Goal: Task Accomplishment & Management: Use online tool/utility

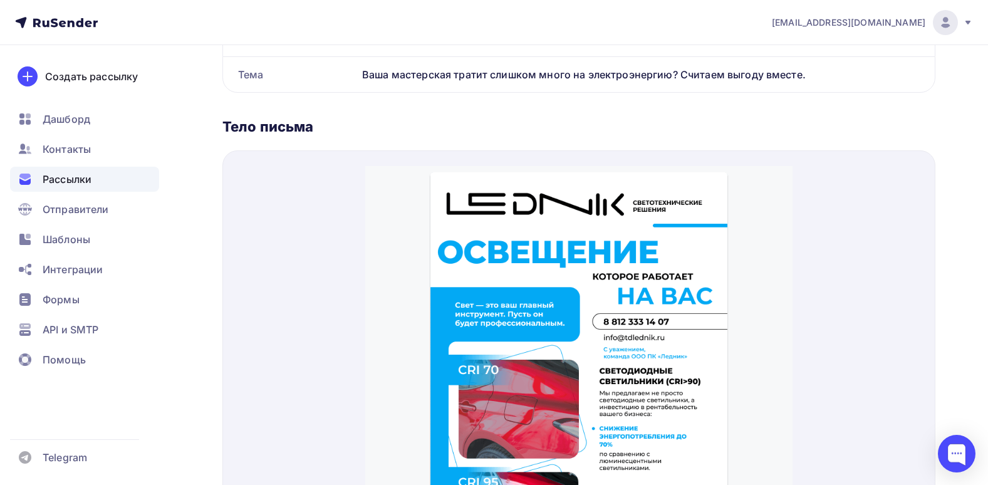
scroll to position [178, 0]
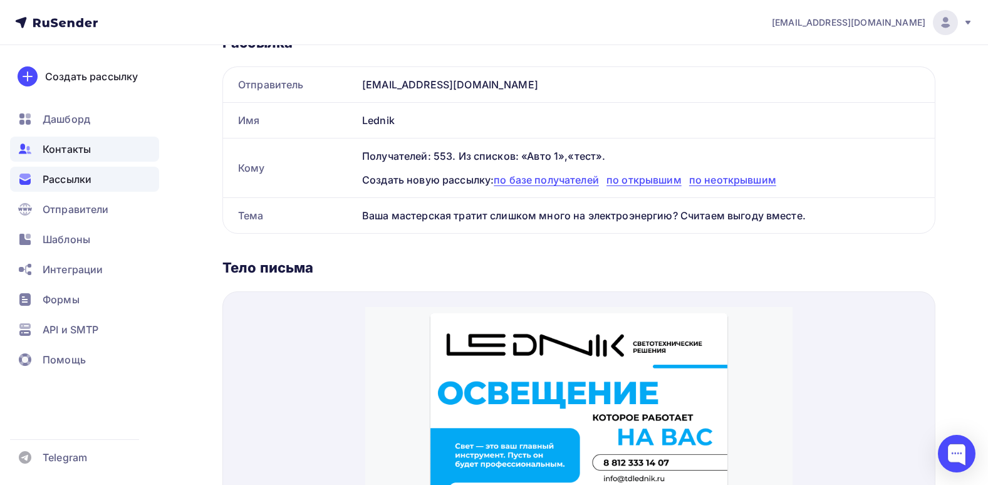
click at [94, 146] on div "Контакты" at bounding box center [84, 149] width 149 height 25
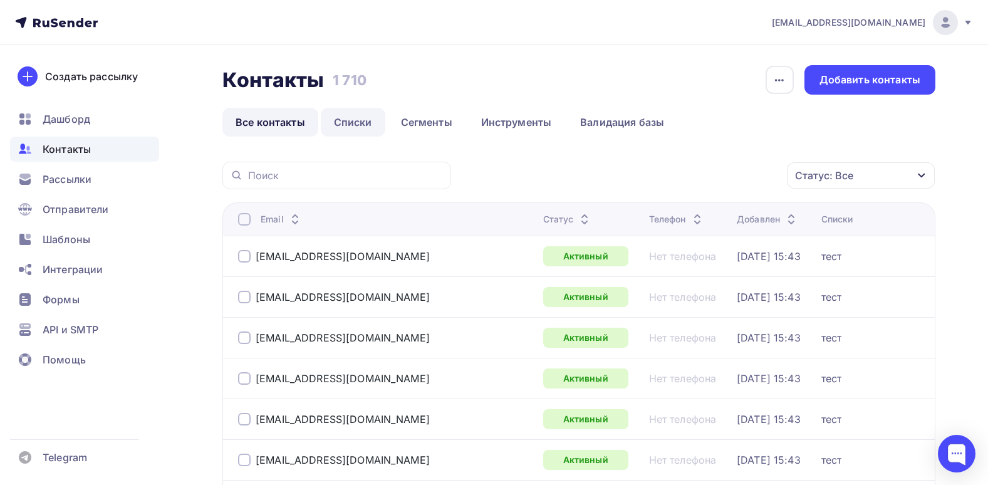
click at [372, 117] on link "Списки" at bounding box center [353, 122] width 65 height 29
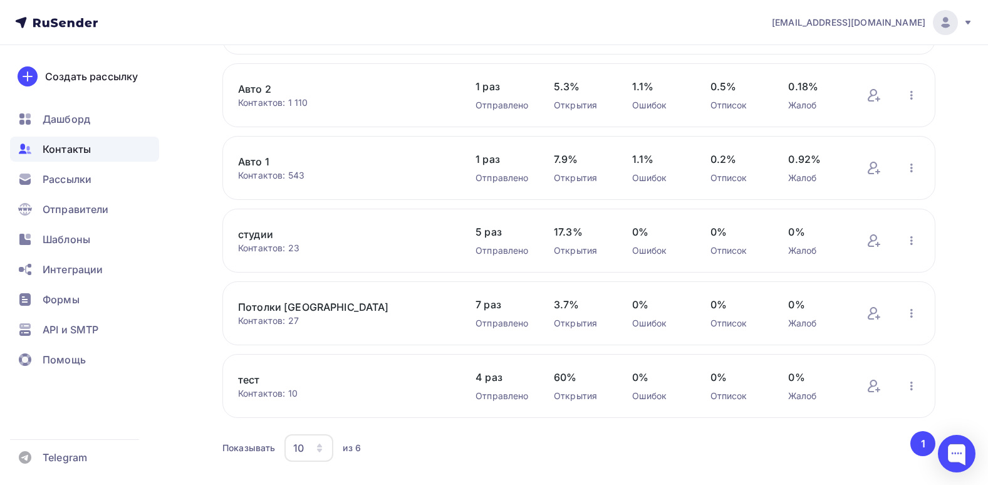
scroll to position [188, 0]
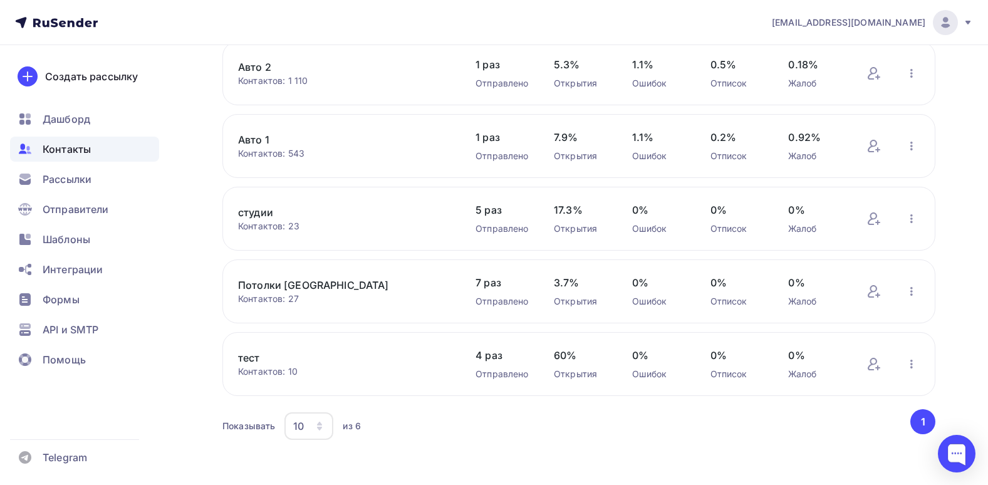
click at [255, 364] on link "тест" at bounding box center [344, 357] width 212 height 15
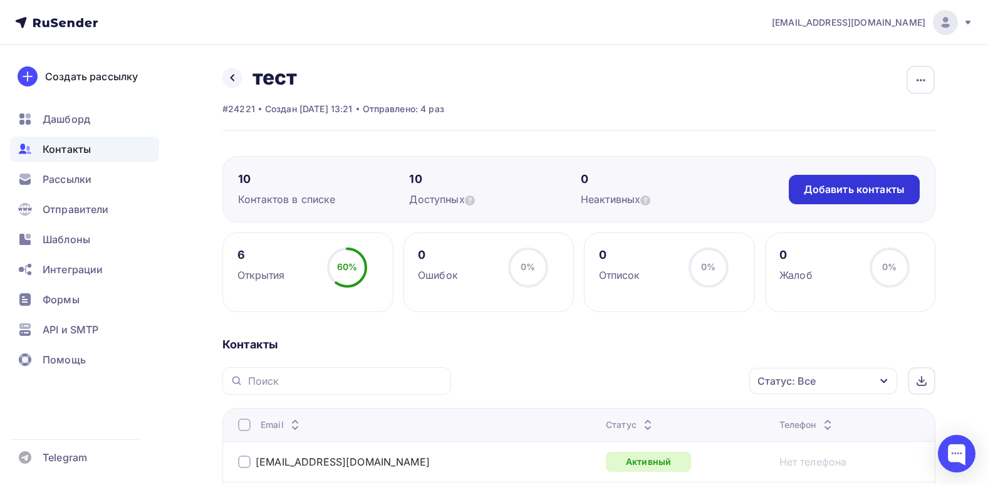
click at [836, 192] on div "Добавить контакты" at bounding box center [854, 189] width 101 height 14
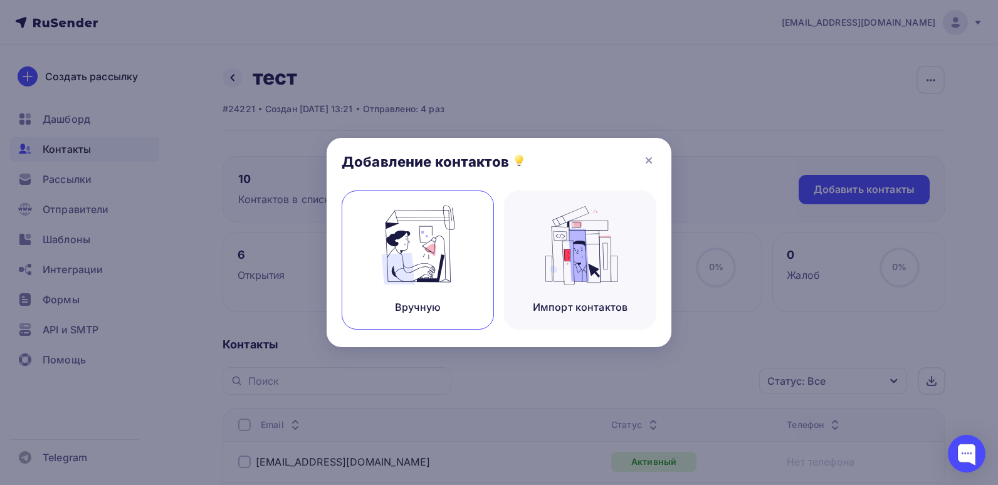
click at [342, 262] on div "Вручную" at bounding box center [418, 260] width 152 height 139
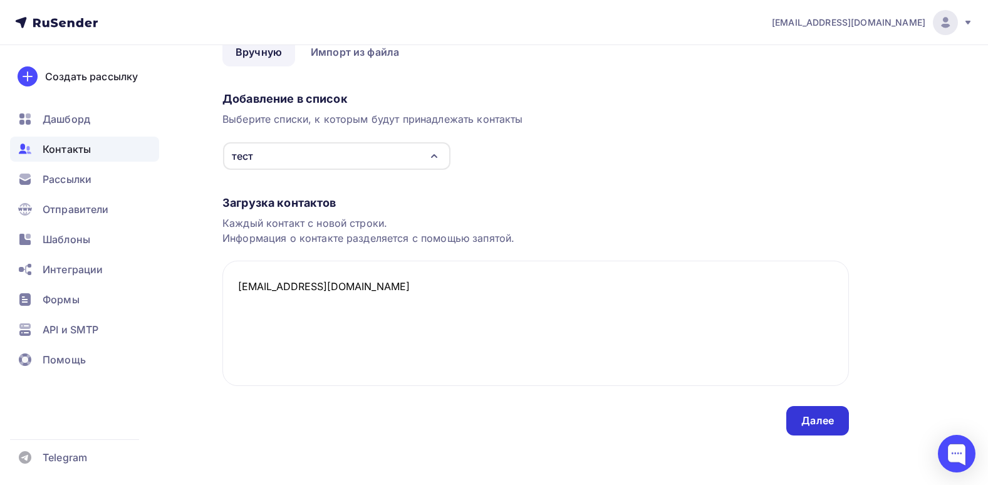
scroll to position [66, 0]
type textarea "[EMAIL_ADDRESS][DOMAIN_NAME]"
click at [819, 416] on div "Далее" at bounding box center [818, 420] width 33 height 14
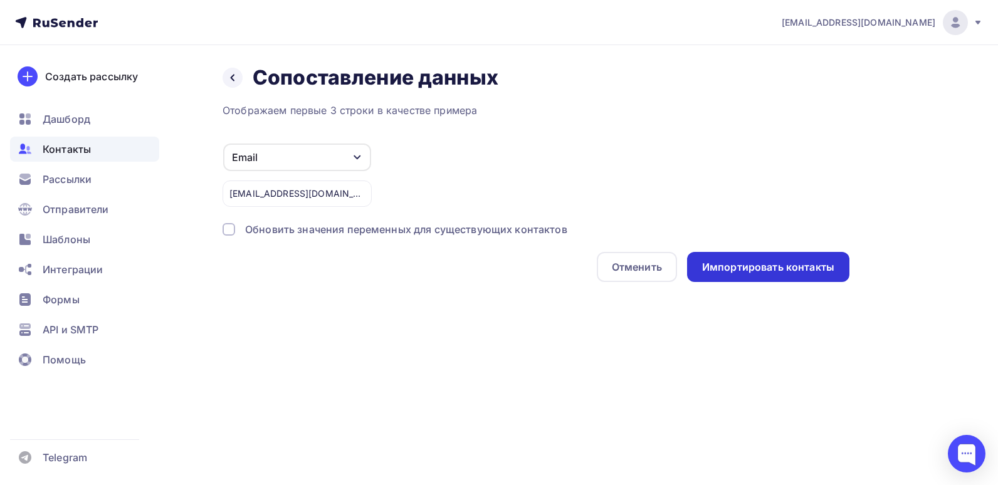
click at [783, 269] on div "Импортировать контакты" at bounding box center [768, 267] width 132 height 14
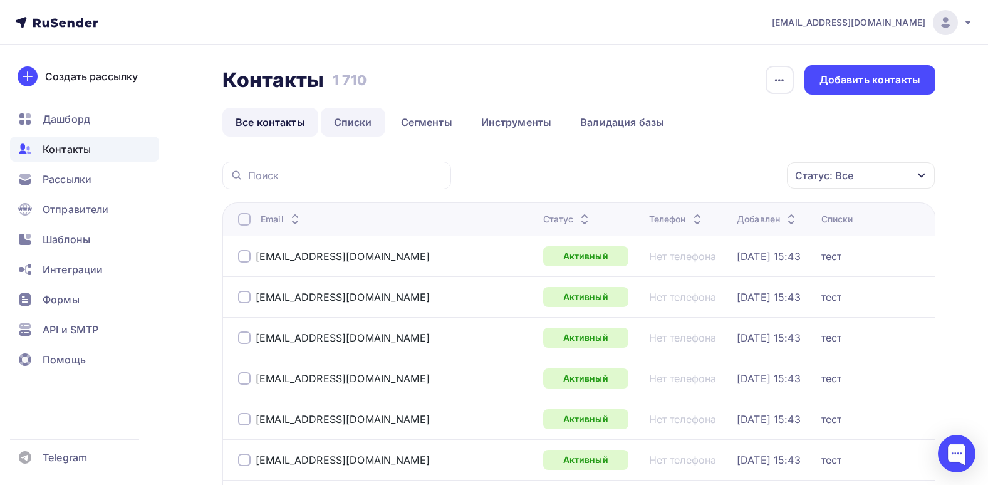
drag, startPoint x: 349, startPoint y: 115, endPoint x: 371, endPoint y: 124, distance: 23.6
click at [349, 115] on link "Списки" at bounding box center [353, 122] width 65 height 29
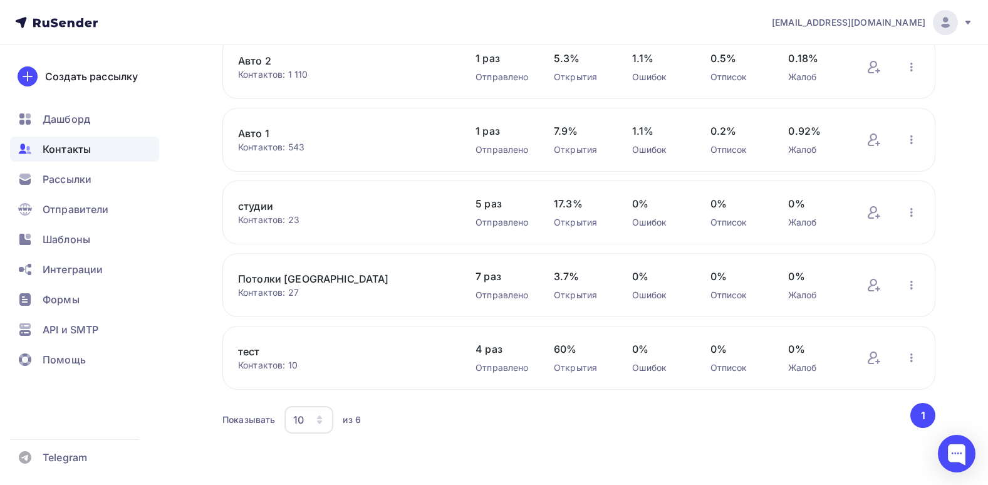
scroll to position [196, 0]
click at [251, 353] on link "тест" at bounding box center [344, 349] width 212 height 15
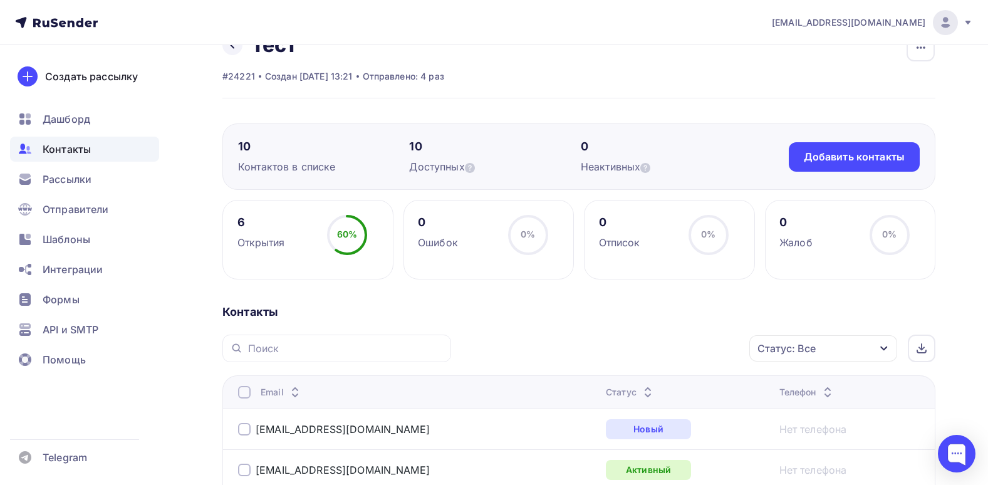
scroll to position [31, 0]
click at [228, 51] on icon at bounding box center [233, 46] width 10 height 10
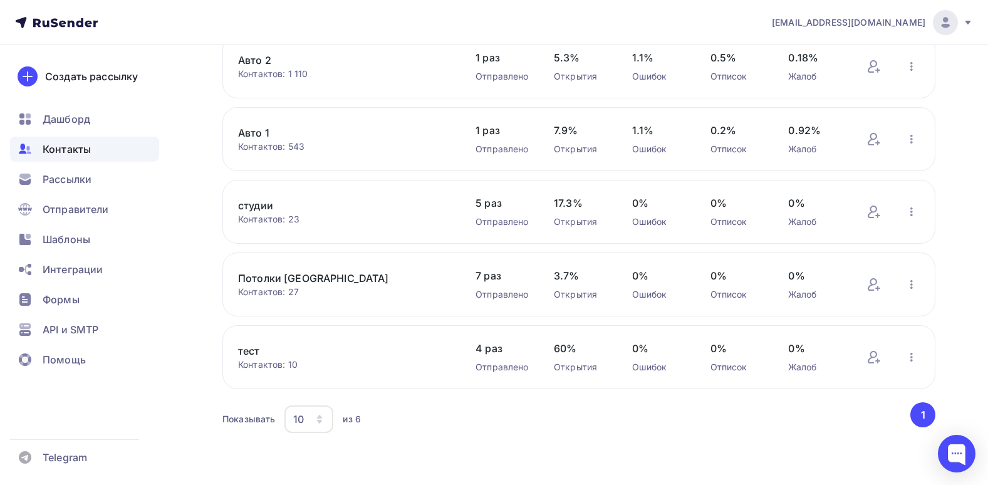
scroll to position [196, 0]
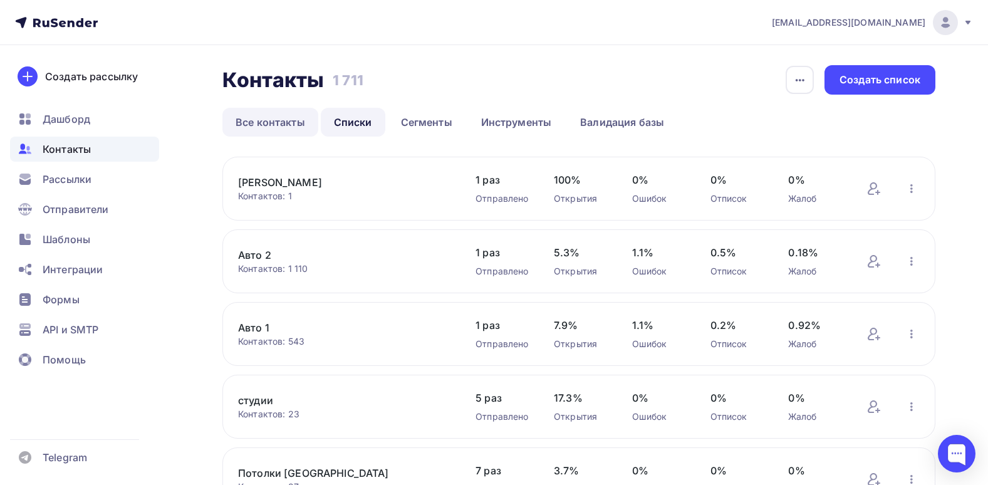
click at [271, 122] on link "Все контакты" at bounding box center [271, 122] width 96 height 29
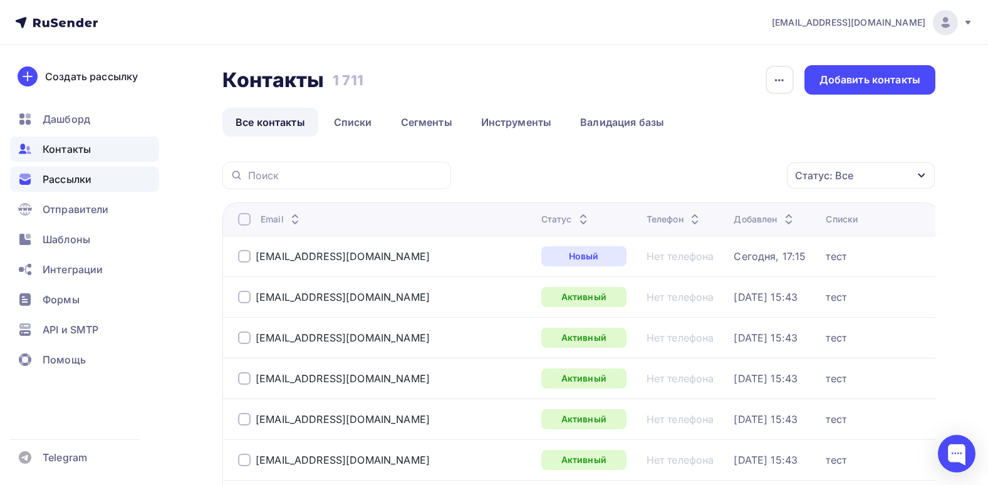
click at [105, 175] on div "Рассылки" at bounding box center [84, 179] width 149 height 25
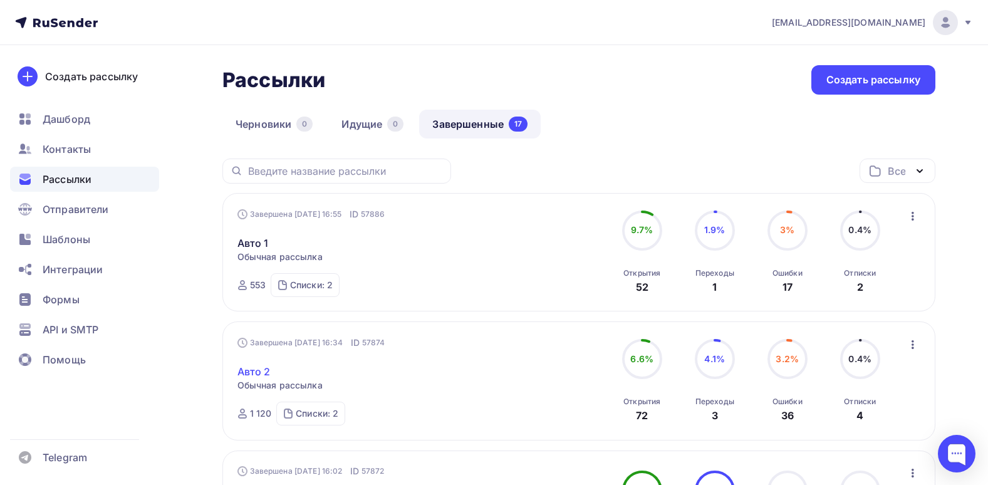
click at [260, 368] on link "Авто 2" at bounding box center [254, 371] width 33 height 15
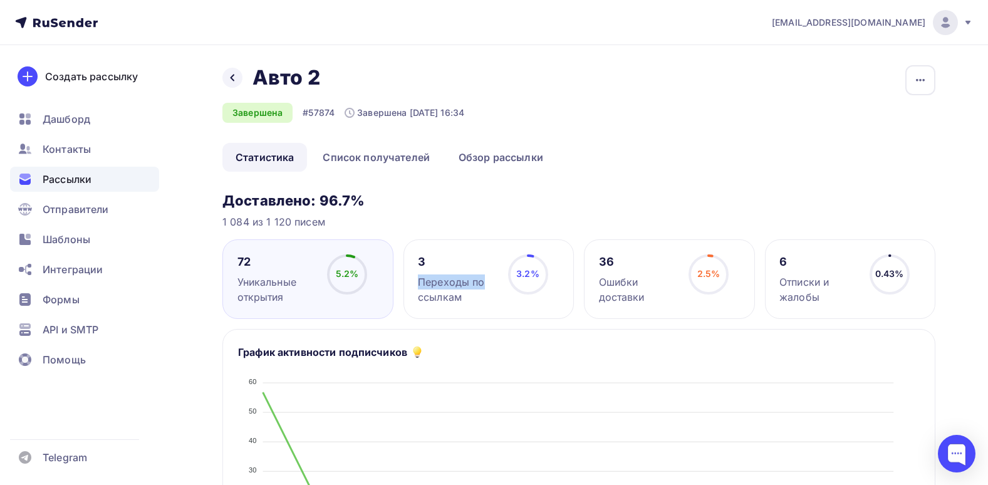
click at [446, 270] on div "3 Переходы по ссылкам" at bounding box center [457, 279] width 79 height 50
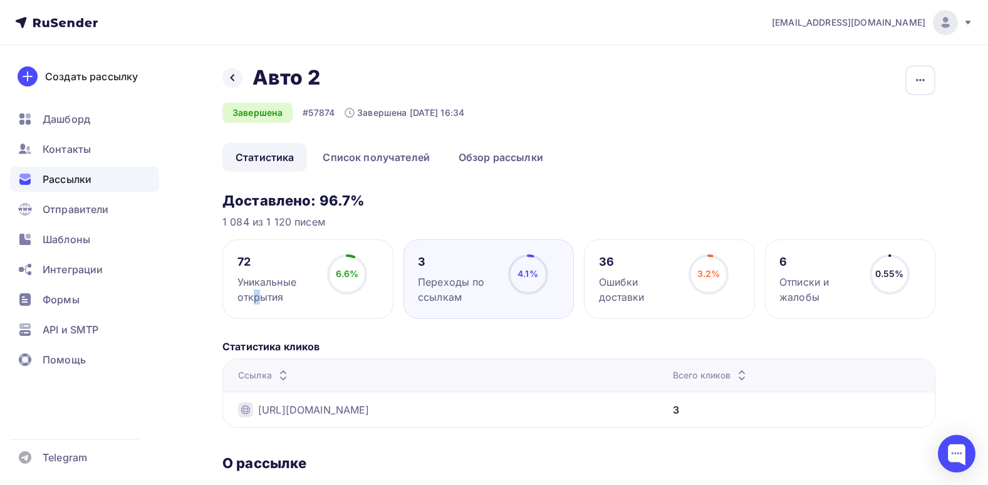
drag, startPoint x: 276, startPoint y: 275, endPoint x: 285, endPoint y: 285, distance: 13.3
click at [285, 285] on div "Уникальные открытия" at bounding box center [277, 290] width 79 height 30
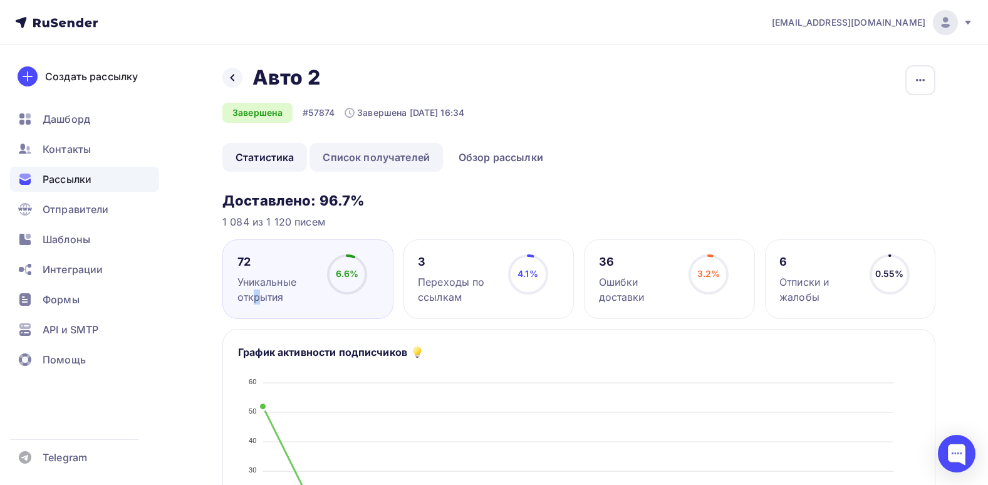
click at [361, 165] on link "Список получателей" at bounding box center [377, 157] width 134 height 29
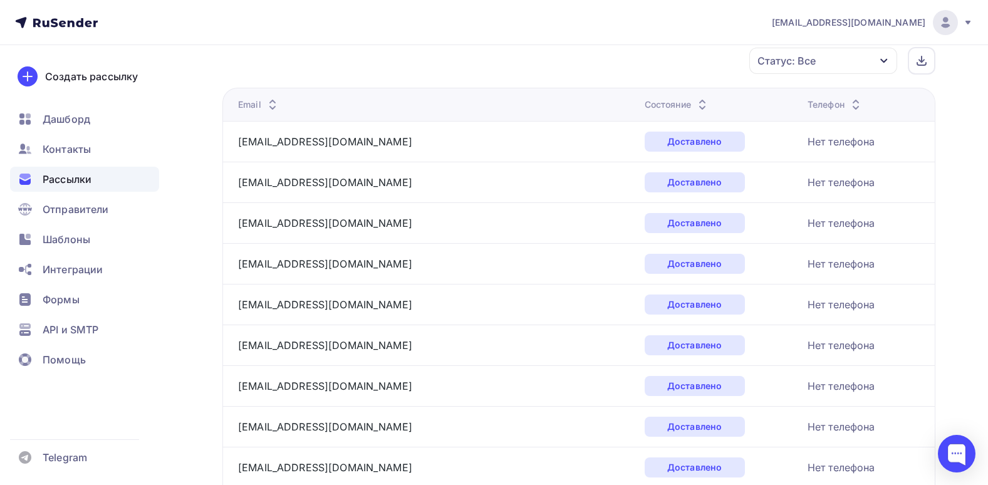
scroll to position [123, 0]
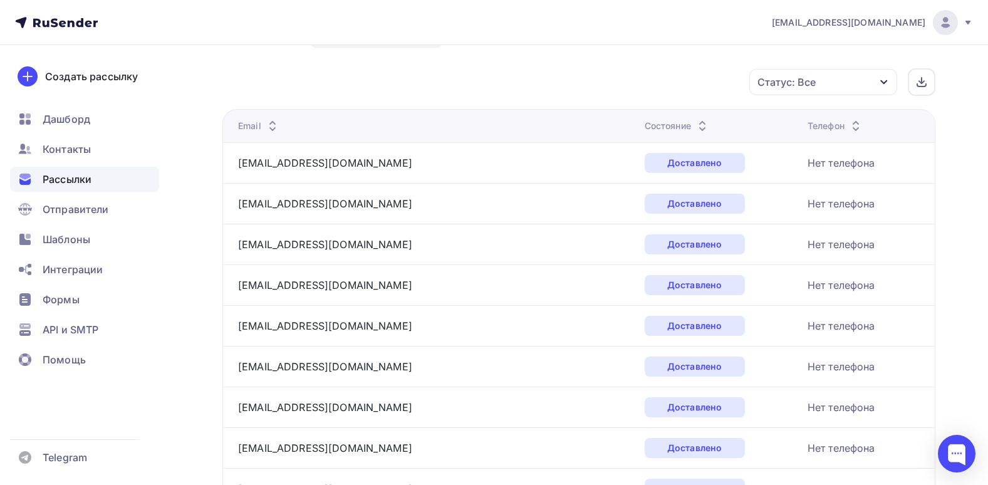
click at [837, 91] on div "Статус: Все" at bounding box center [824, 82] width 148 height 26
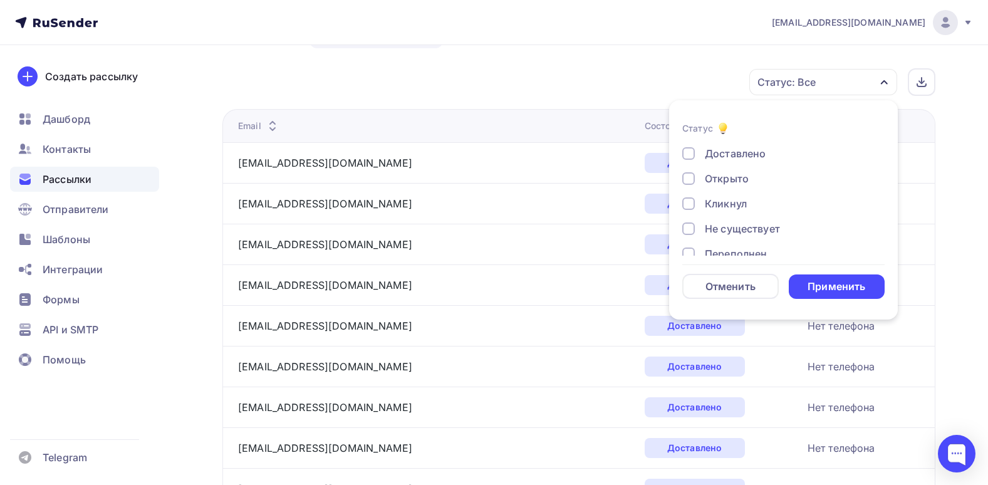
click at [733, 204] on div "Кликнул" at bounding box center [726, 203] width 42 height 15
click at [852, 293] on div "Применить" at bounding box center [837, 287] width 58 height 14
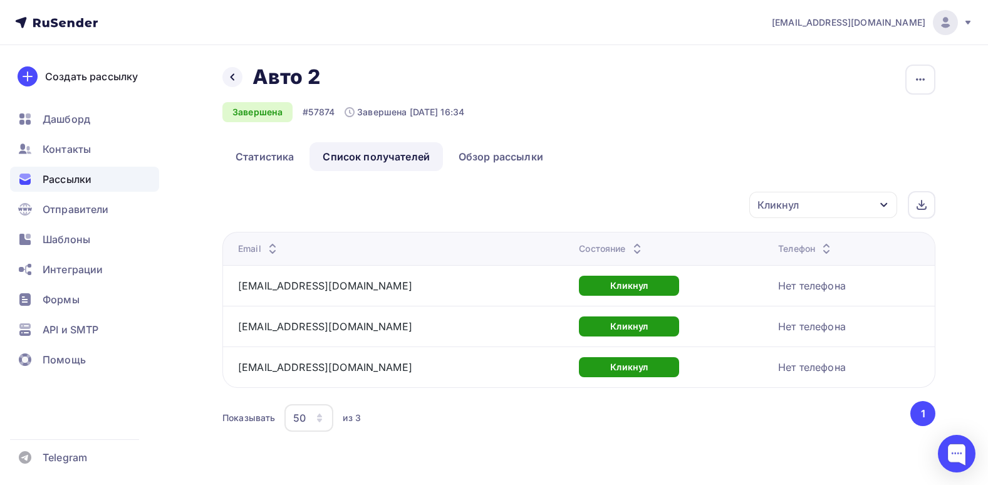
scroll to position [1, 0]
click at [315, 186] on div "Назад Авто 2 Авто 2 Завершена #57874 Завершена 02.09.2025, 16:34 Копировать Доб…" at bounding box center [579, 250] width 713 height 370
click at [270, 160] on link "Статистика" at bounding box center [265, 156] width 85 height 29
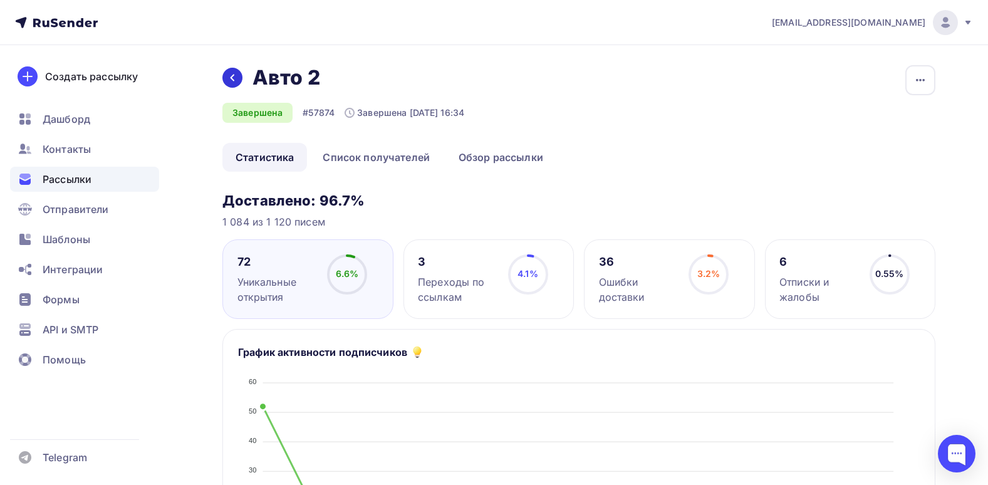
drag, startPoint x: 223, startPoint y: 78, endPoint x: 231, endPoint y: 85, distance: 10.7
click at [229, 83] on div at bounding box center [233, 78] width 20 height 20
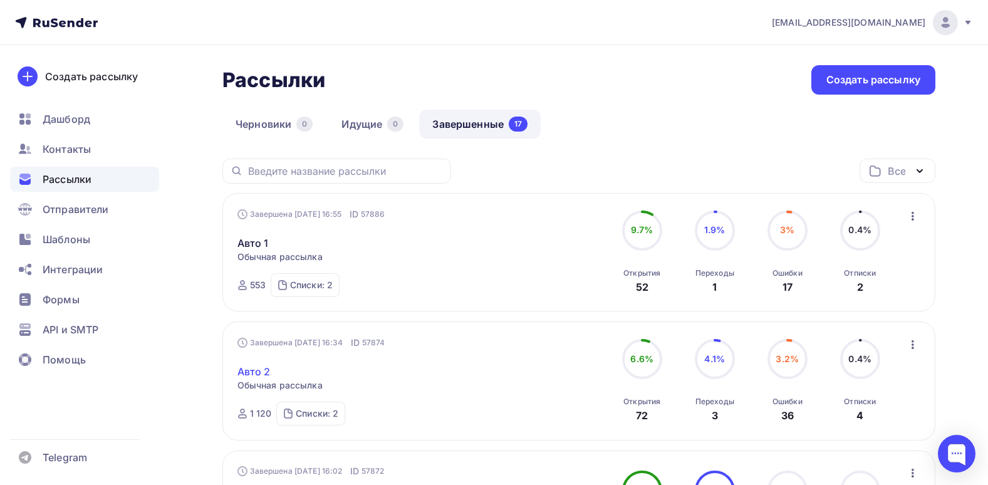
click at [264, 372] on link "Авто 2" at bounding box center [254, 371] width 33 height 15
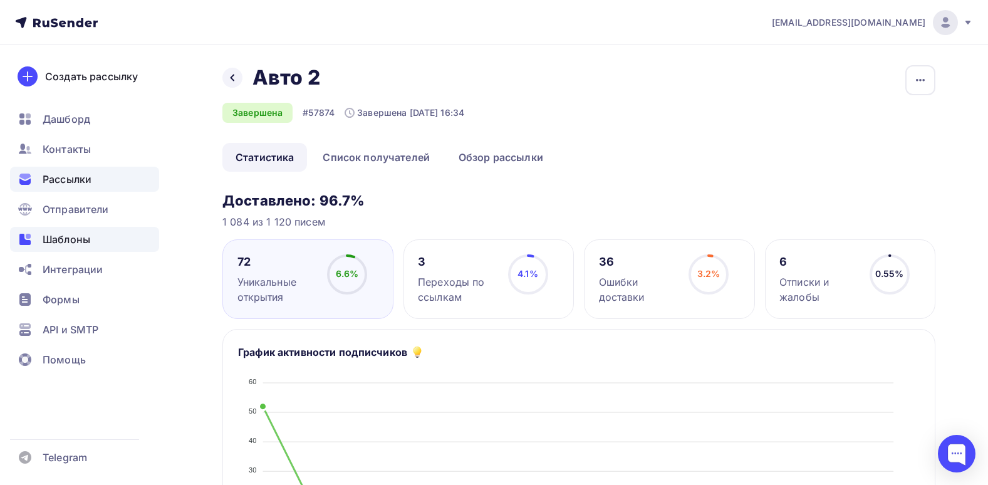
click at [91, 233] on div "Шаблоны" at bounding box center [84, 239] width 149 height 25
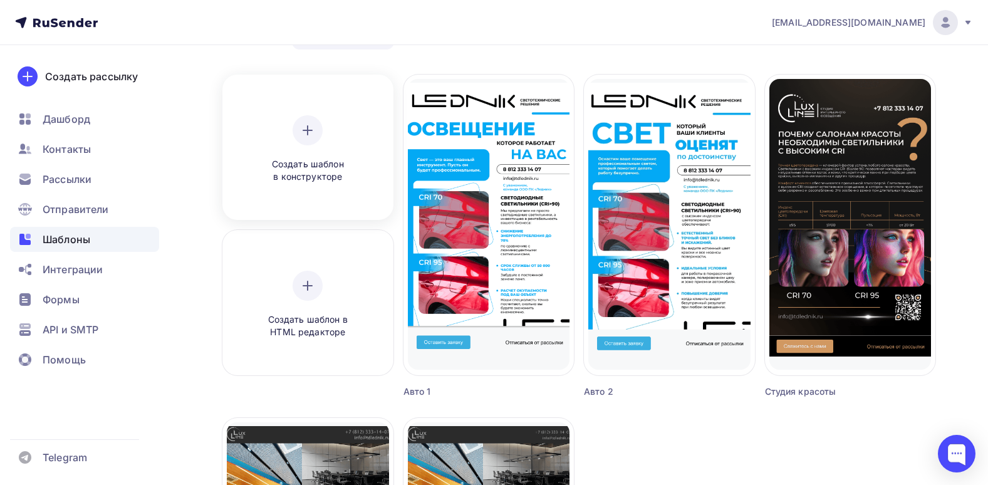
scroll to position [63, 0]
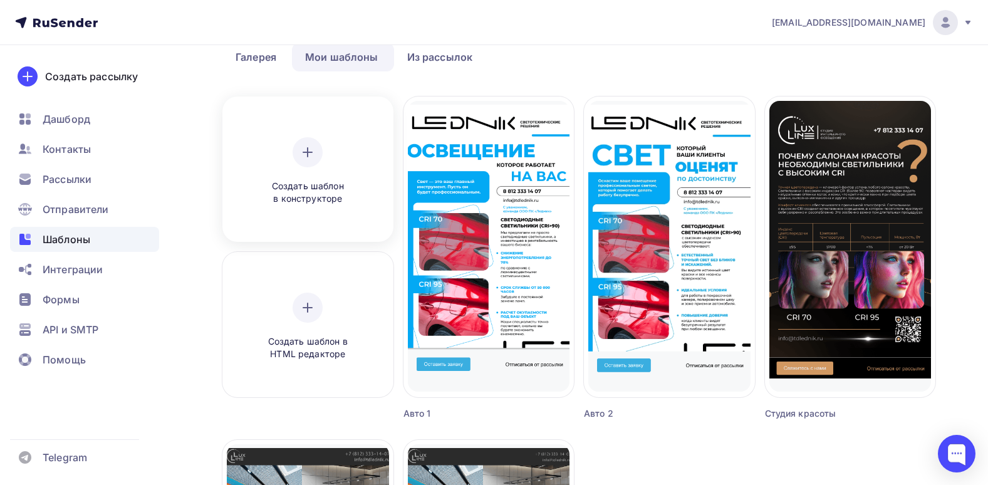
click at [327, 157] on div "Создать шаблон в конструкторе" at bounding box center [307, 171] width 119 height 68
